Goal: Transaction & Acquisition: Subscribe to service/newsletter

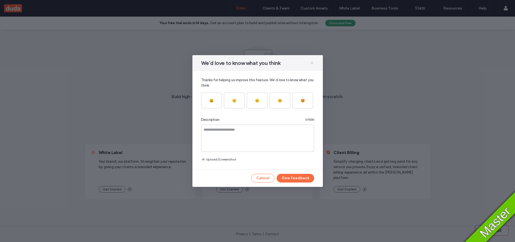
click at [312, 63] on icon at bounding box center [312, 63] width 4 height 4
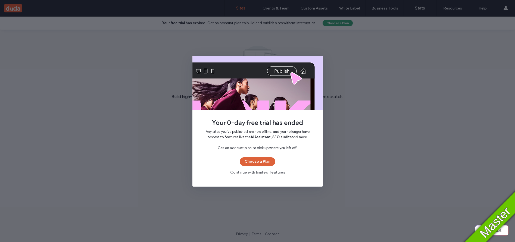
click at [259, 162] on button "Choose a Plan" at bounding box center [258, 161] width 36 height 9
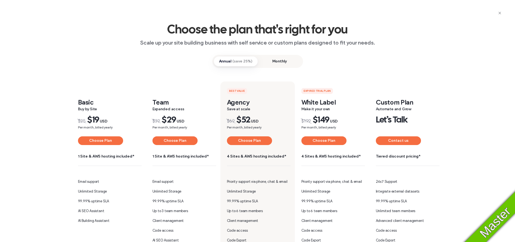
click at [174, 140] on button "Choose Plan" at bounding box center [174, 140] width 45 height 9
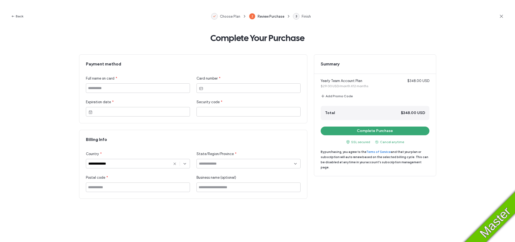
click at [501, 17] on icon at bounding box center [501, 16] width 5 height 5
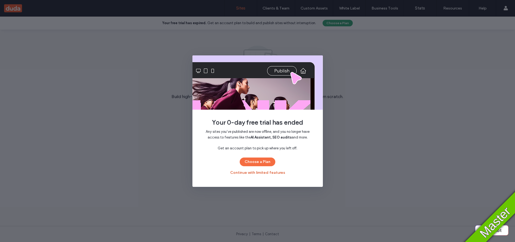
click at [259, 175] on button "Continue with limited features" at bounding box center [257, 172] width 55 height 9
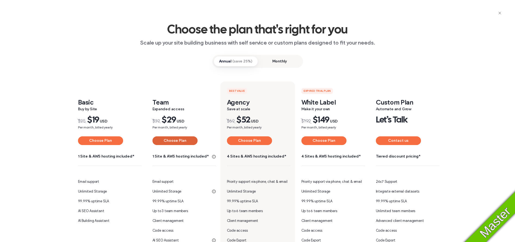
click at [176, 143] on button "Choose Plan" at bounding box center [174, 140] width 45 height 9
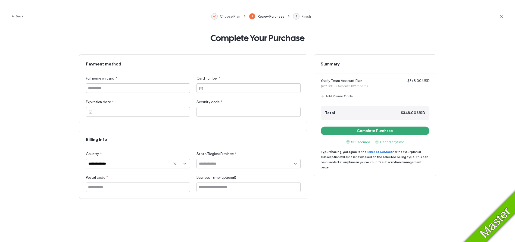
click at [502, 14] on icon at bounding box center [501, 16] width 5 height 5
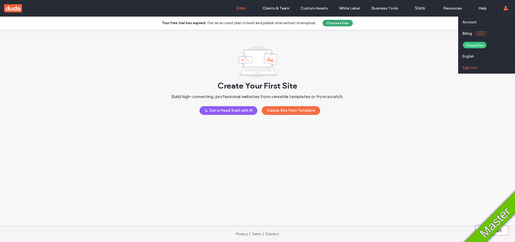
click at [466, 70] on link "Sign Out" at bounding box center [488, 67] width 52 height 11
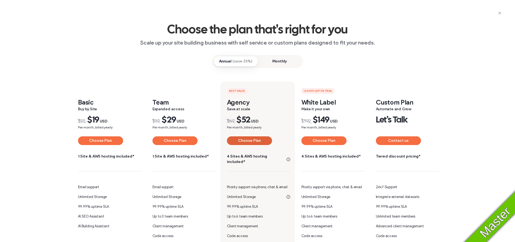
click at [258, 142] on button "Choose Plan" at bounding box center [249, 140] width 45 height 9
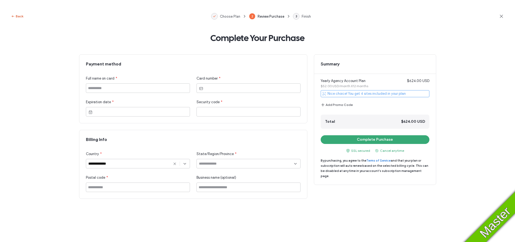
click at [20, 18] on button "Back" at bounding box center [17, 16] width 12 height 7
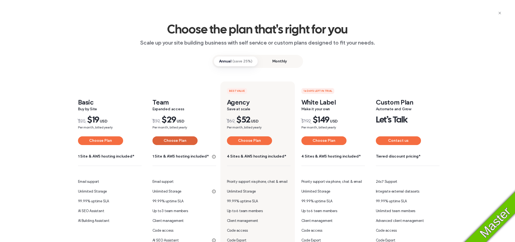
click at [176, 139] on button "Choose Plan" at bounding box center [174, 140] width 45 height 9
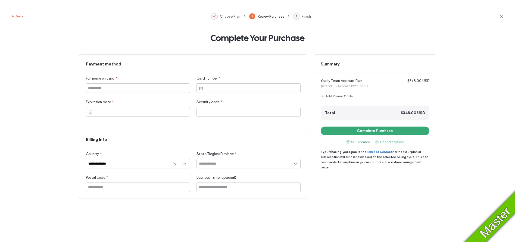
click at [19, 17] on button "Back" at bounding box center [17, 16] width 12 height 7
